Goal: Information Seeking & Learning: Learn about a topic

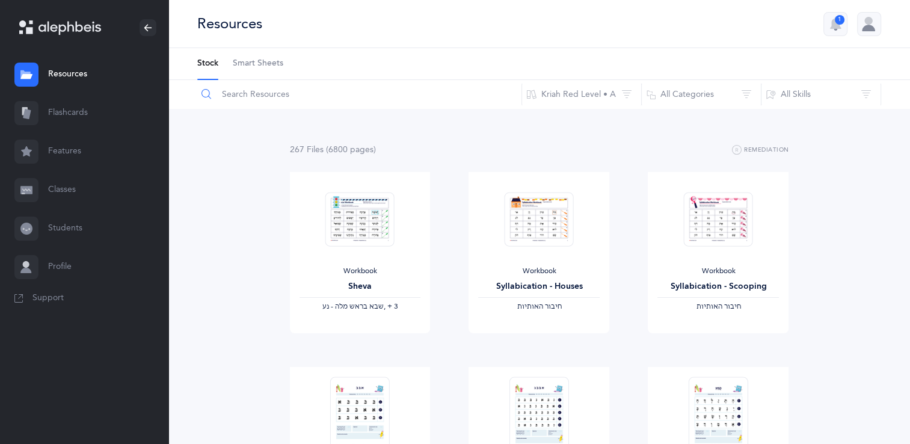
click at [266, 97] on input "text" at bounding box center [359, 94] width 325 height 29
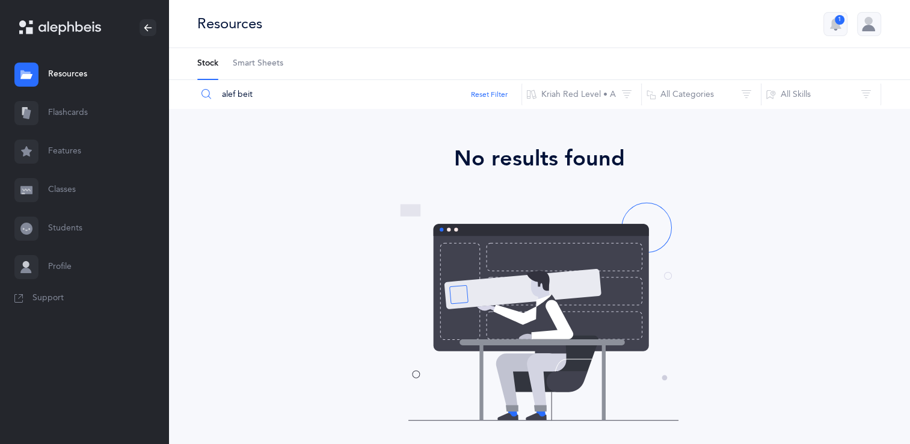
click at [209, 95] on icon at bounding box center [206, 94] width 10 height 11
click at [250, 96] on input "alef beit" at bounding box center [359, 94] width 325 height 29
type input "a"
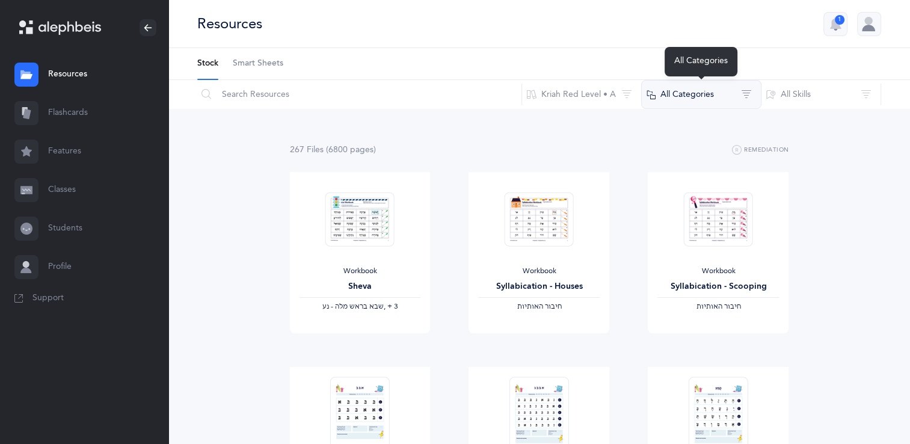
click at [747, 92] on button "All Categories" at bounding box center [701, 94] width 120 height 29
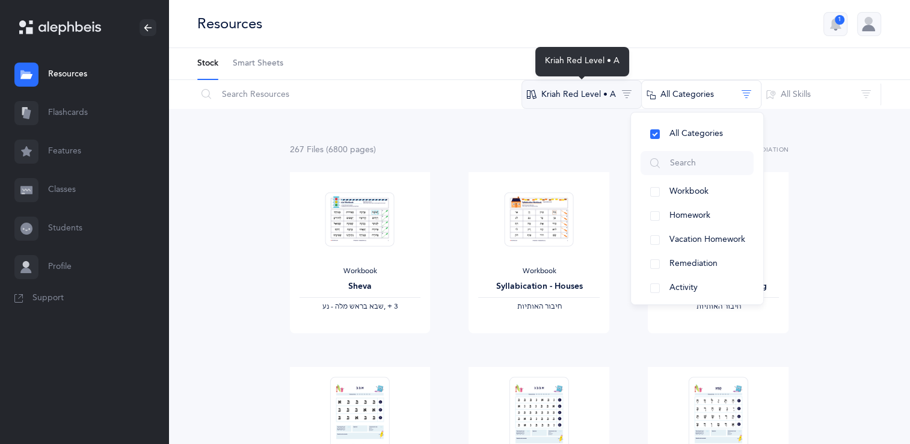
click at [628, 90] on button "Kriah Red Level • A" at bounding box center [581, 94] width 120 height 29
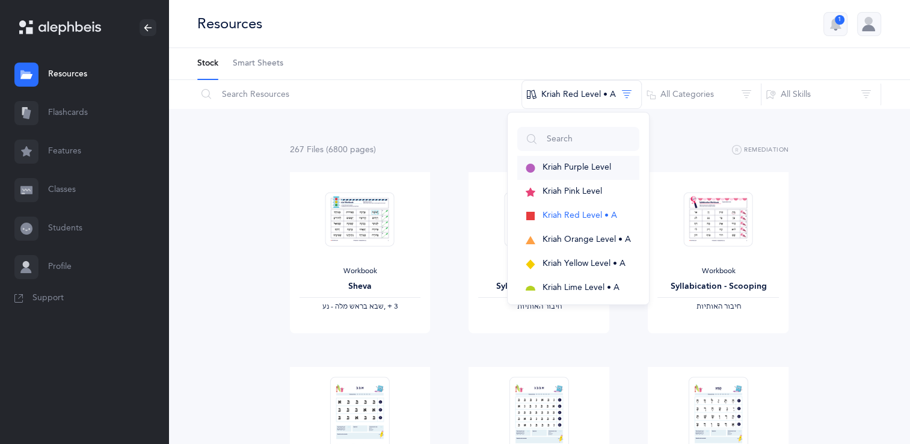
click at [597, 167] on span "Kriah Purple Level" at bounding box center [576, 167] width 69 height 10
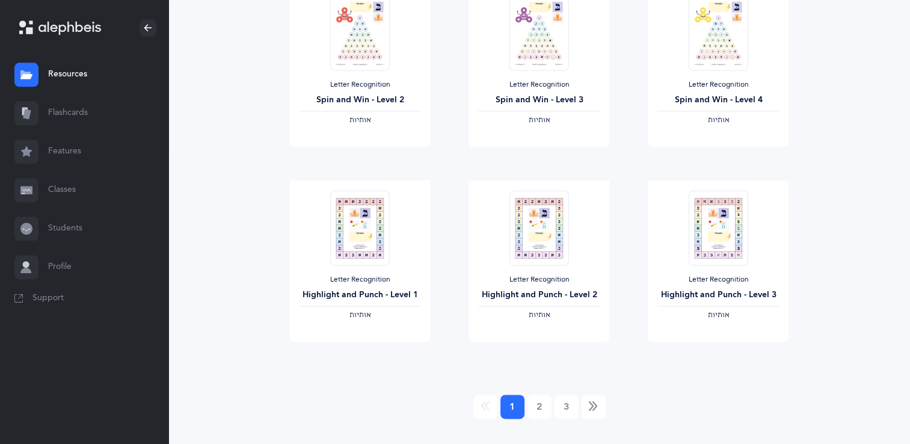
scroll to position [1378, 0]
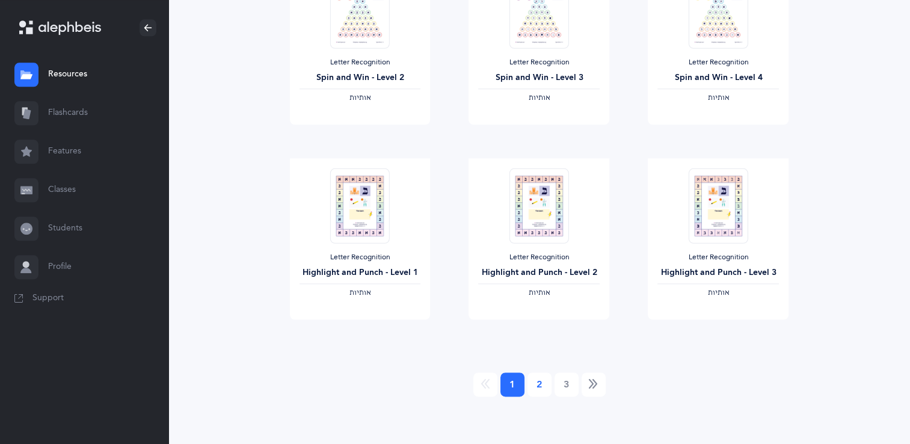
click at [539, 389] on link "2" at bounding box center [539, 384] width 24 height 24
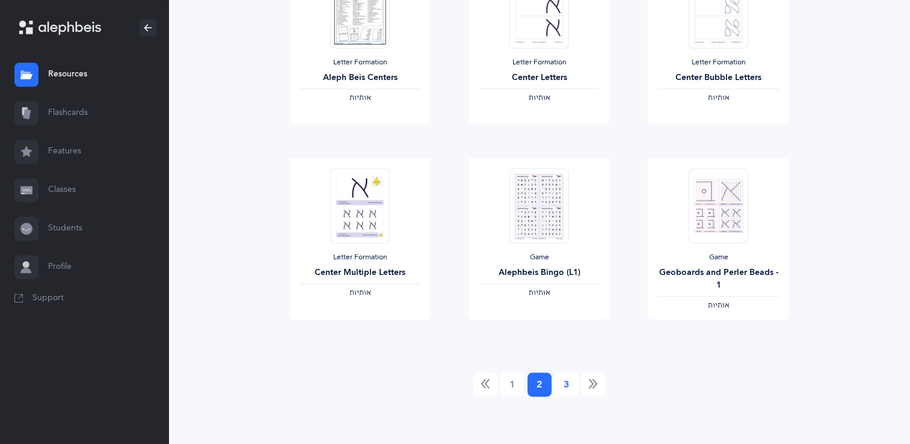
click at [565, 385] on link "3" at bounding box center [566, 384] width 24 height 24
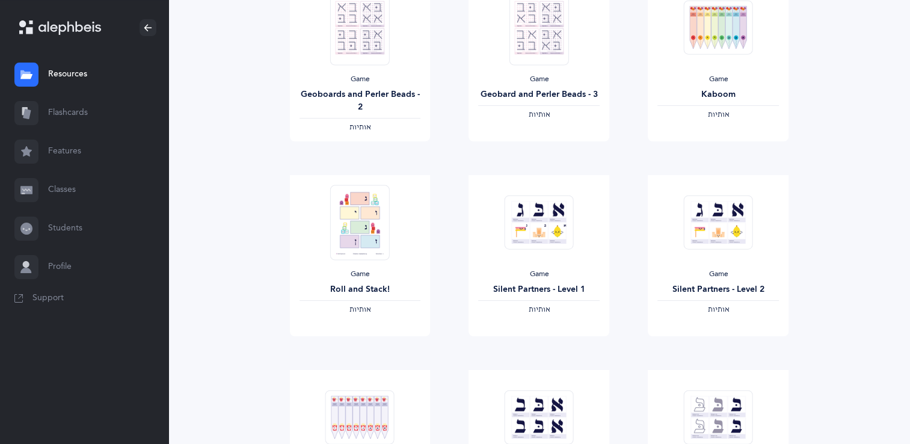
scroll to position [195, 0]
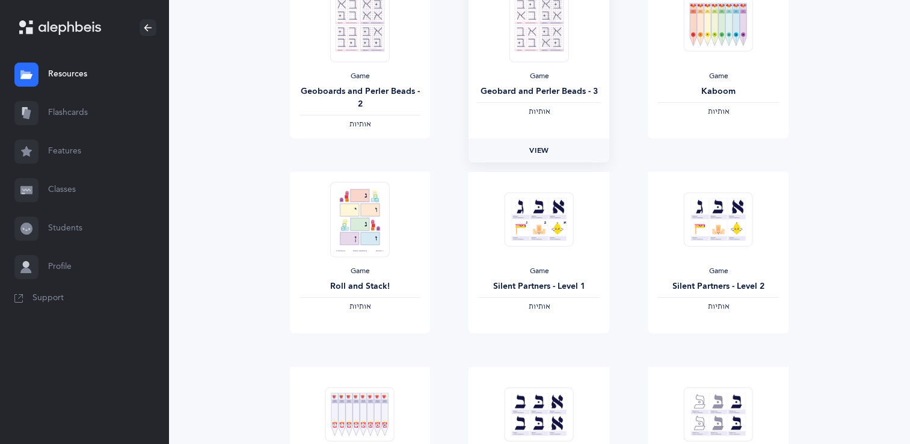
click at [545, 147] on span "View" at bounding box center [538, 150] width 19 height 11
click at [382, 343] on link "View" at bounding box center [360, 345] width 141 height 24
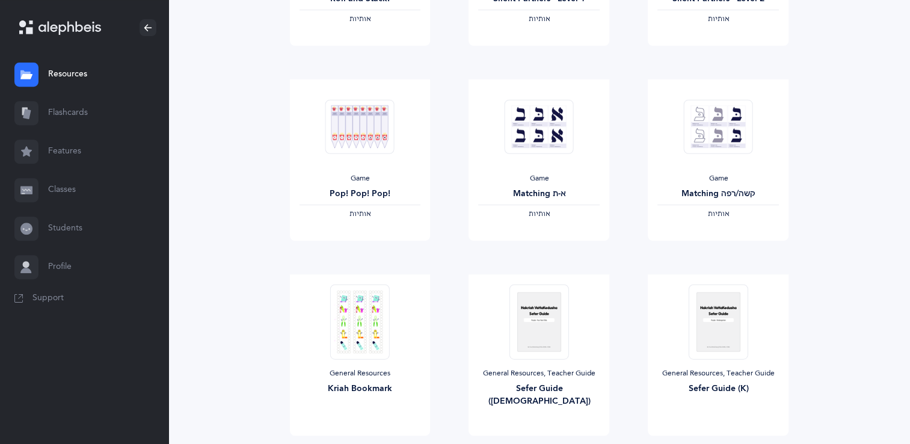
scroll to position [483, 0]
click at [549, 256] on link "View" at bounding box center [538, 251] width 141 height 24
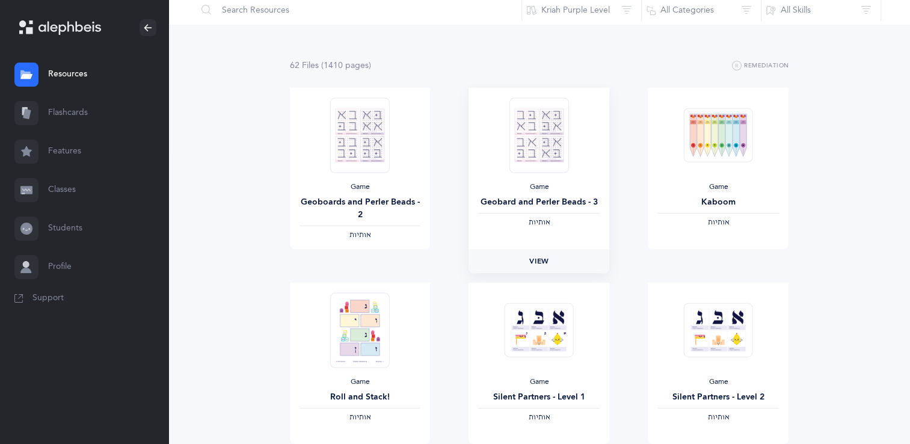
scroll to position [83, 0]
click at [381, 265] on link "View" at bounding box center [360, 262] width 141 height 24
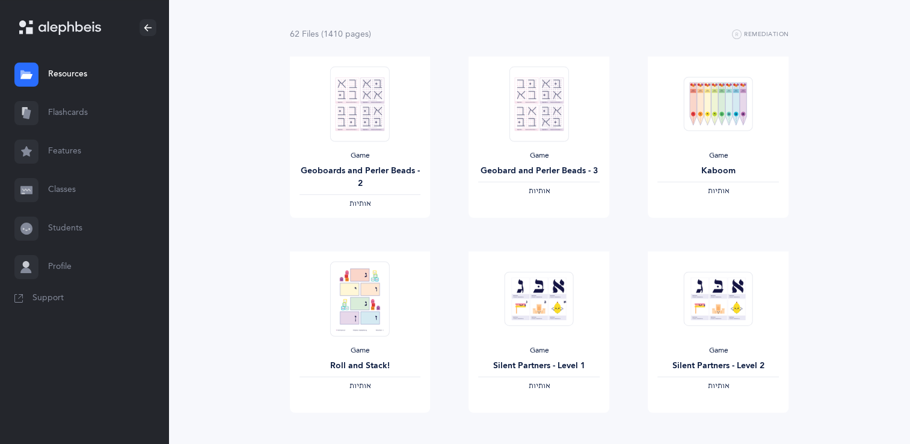
scroll to position [116, 0]
click at [712, 232] on span "View" at bounding box center [717, 229] width 19 height 11
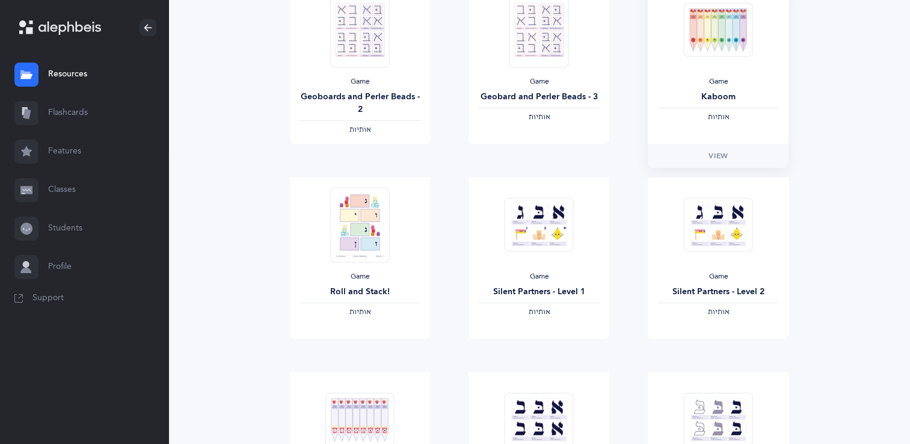
scroll to position [190, 0]
click at [549, 352] on link "View" at bounding box center [538, 350] width 141 height 24
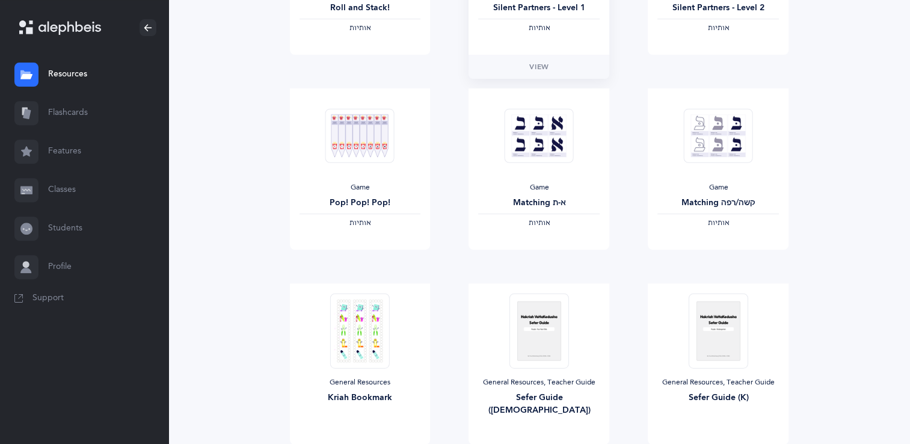
scroll to position [479, 0]
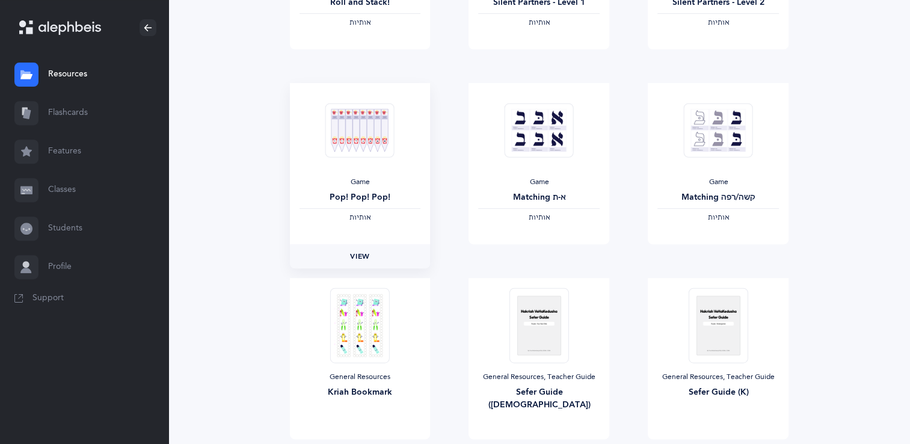
click at [382, 256] on link "View" at bounding box center [360, 256] width 141 height 24
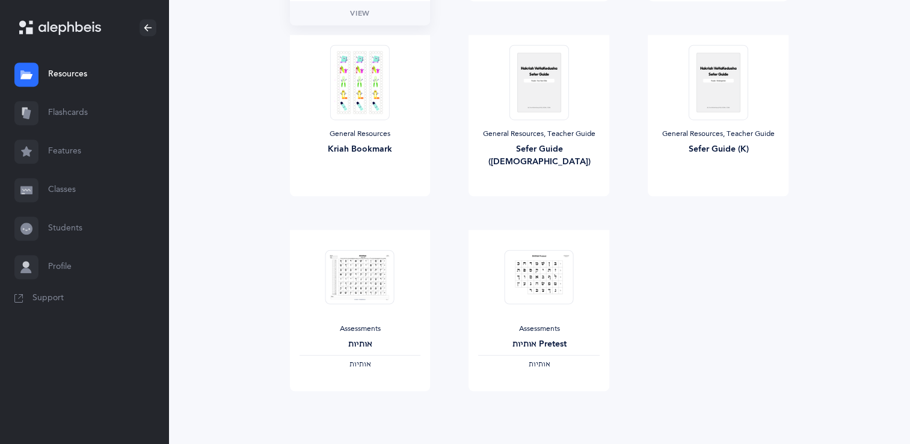
scroll to position [793, 0]
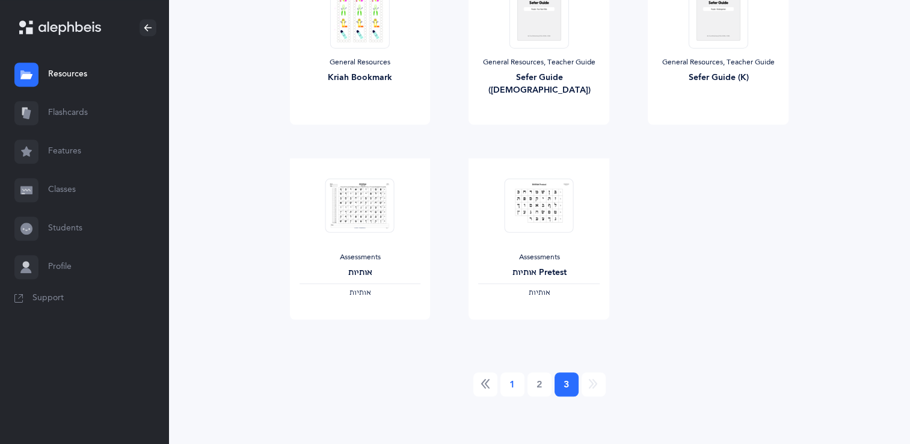
click at [503, 393] on link "1" at bounding box center [512, 384] width 24 height 24
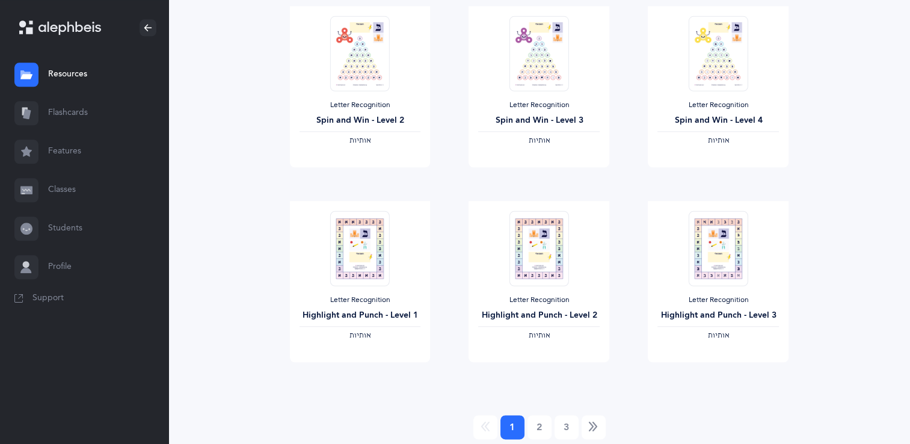
scroll to position [1378, 0]
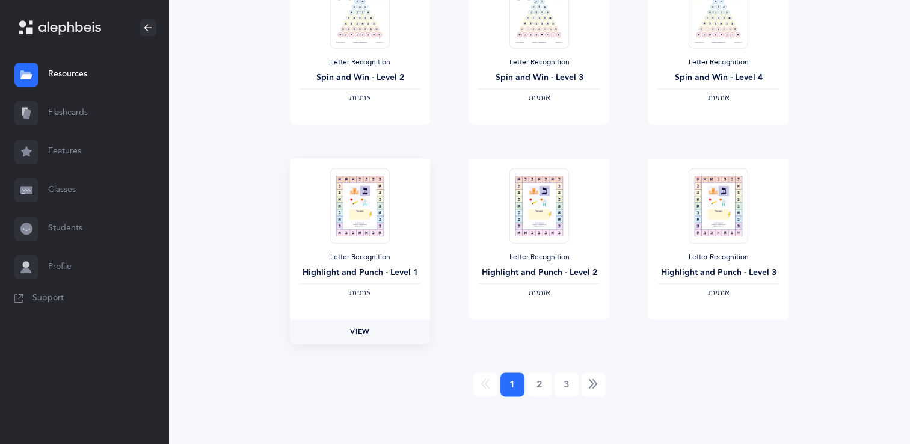
click at [368, 327] on span "View" at bounding box center [359, 331] width 19 height 11
click at [562, 333] on link "View" at bounding box center [538, 331] width 141 height 24
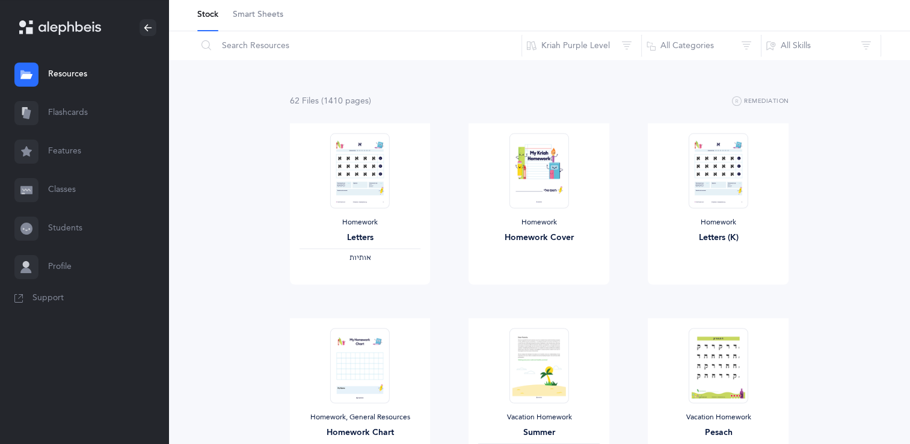
scroll to position [0, 0]
